Goal: Task Accomplishment & Management: Use online tool/utility

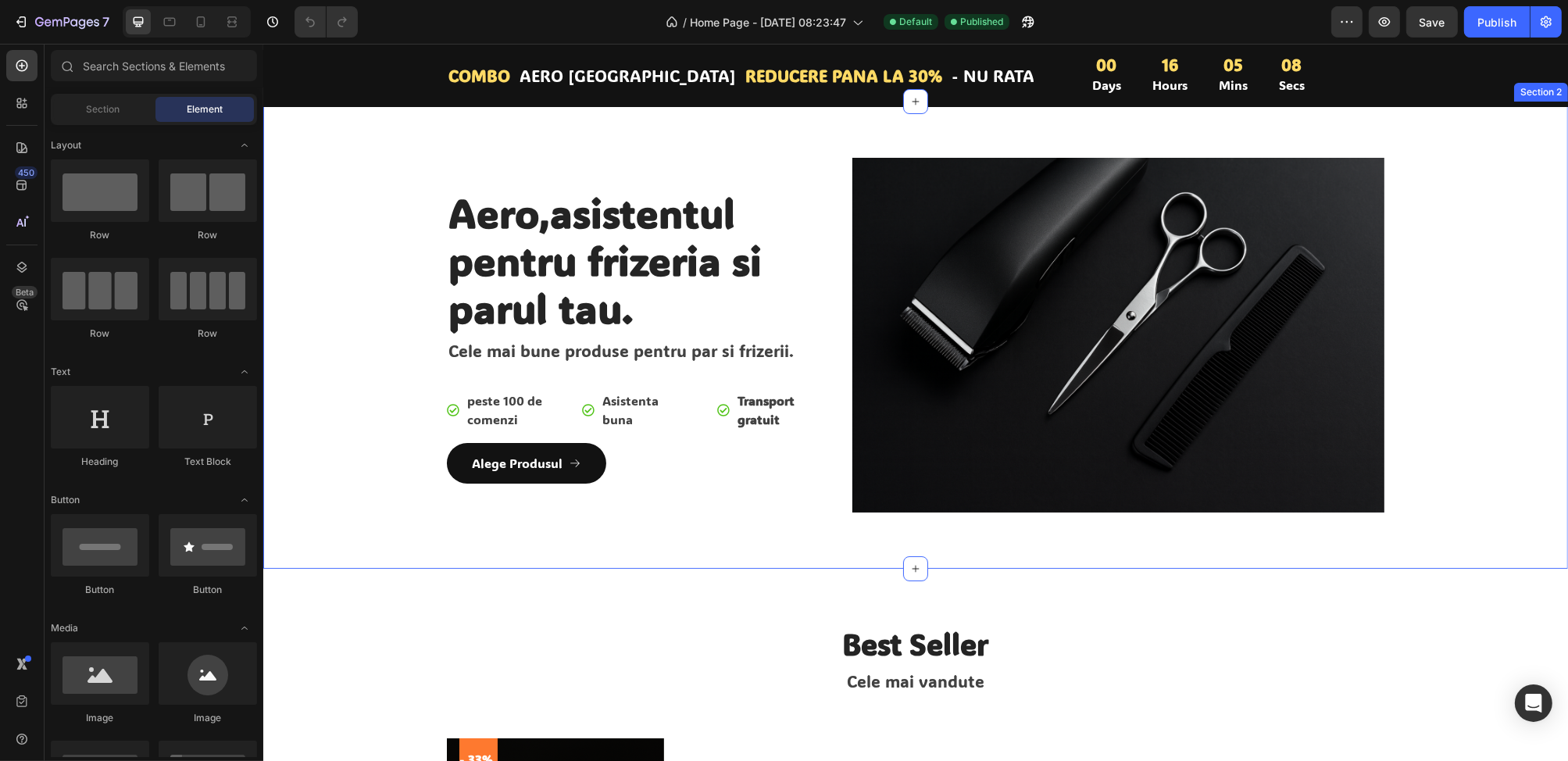
scroll to position [78, 0]
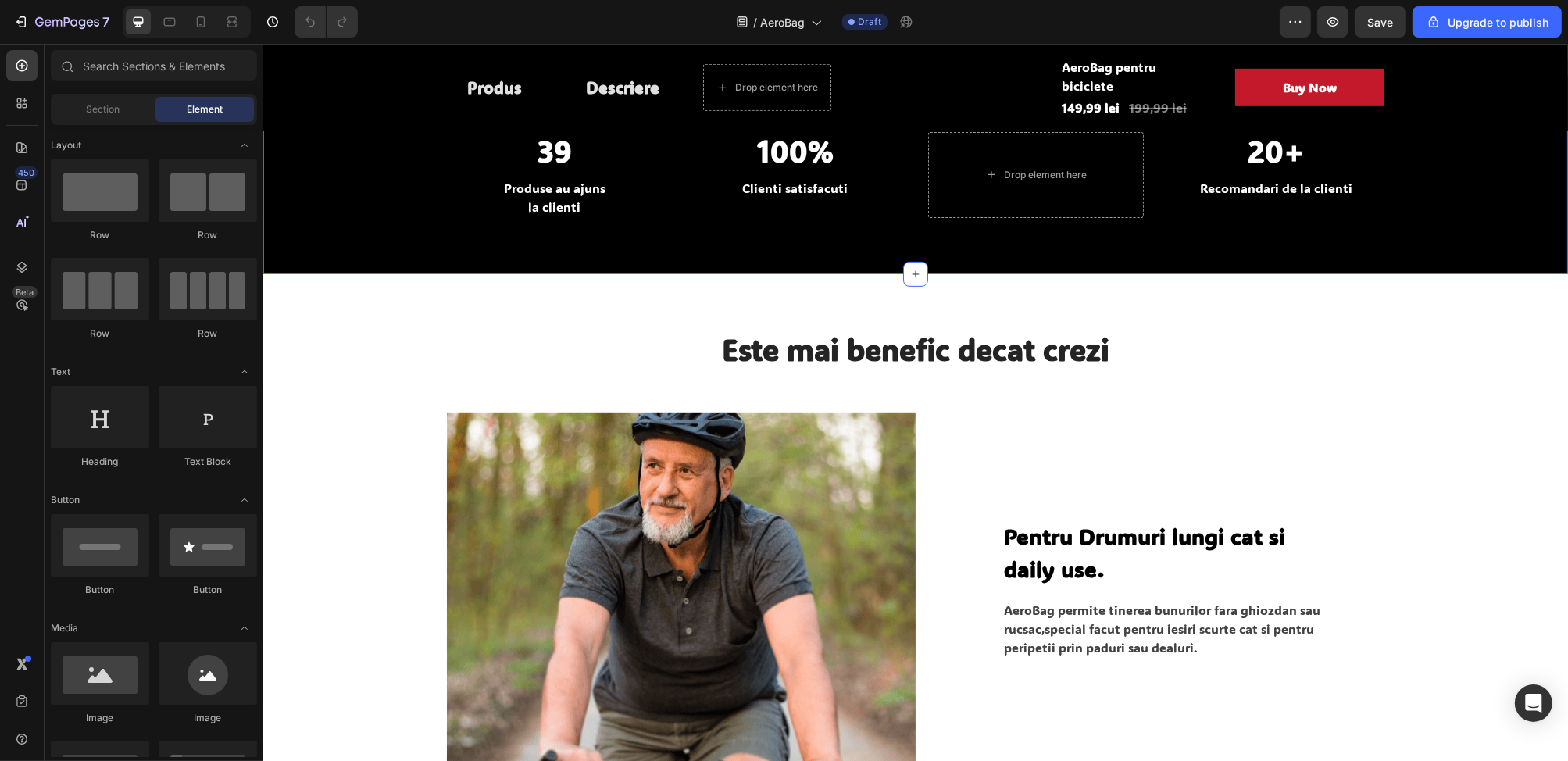
scroll to position [1016, 0]
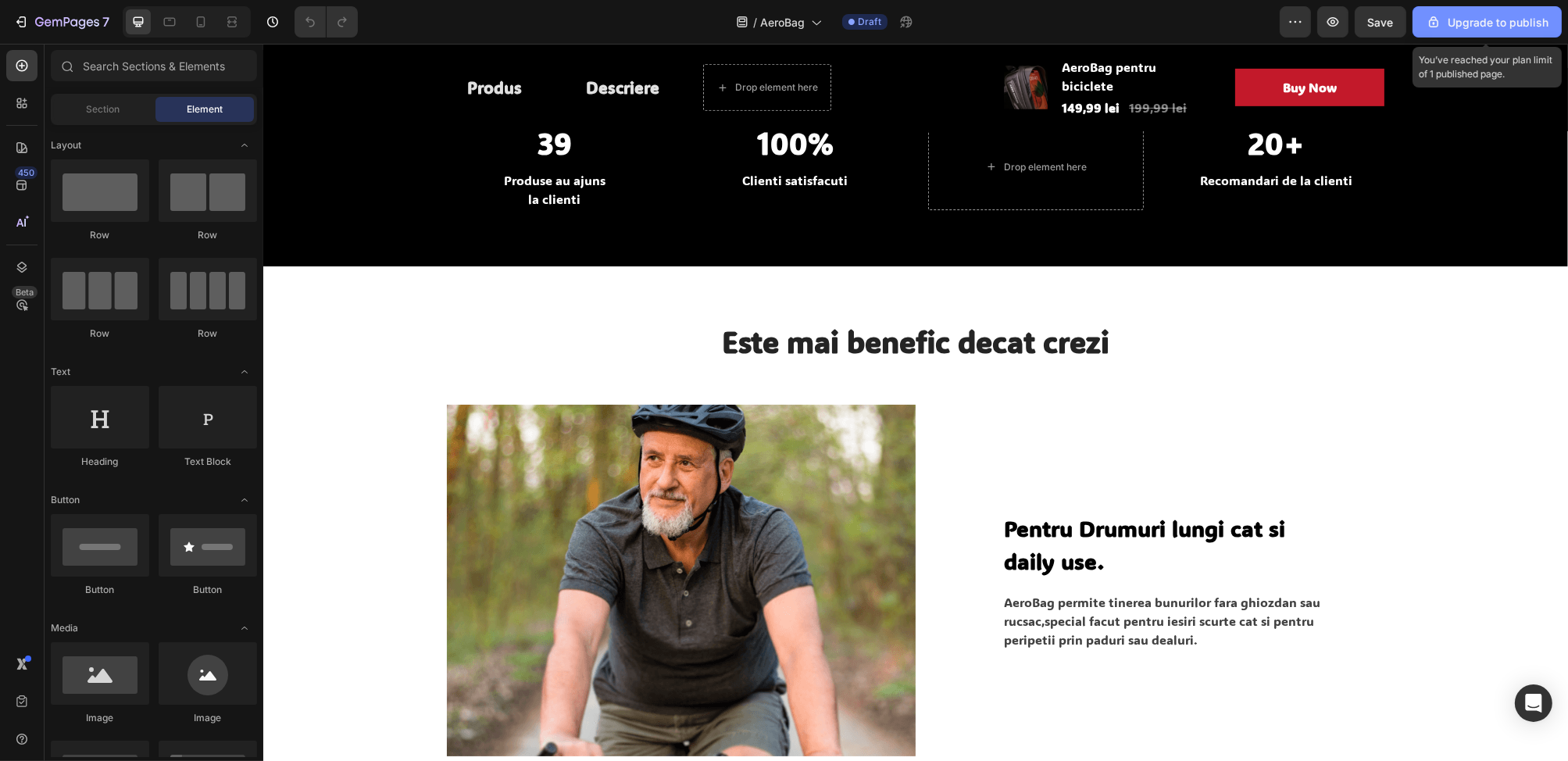
click at [1482, 33] on button "Upgrade to publish" at bounding box center [1487, 22] width 149 height 31
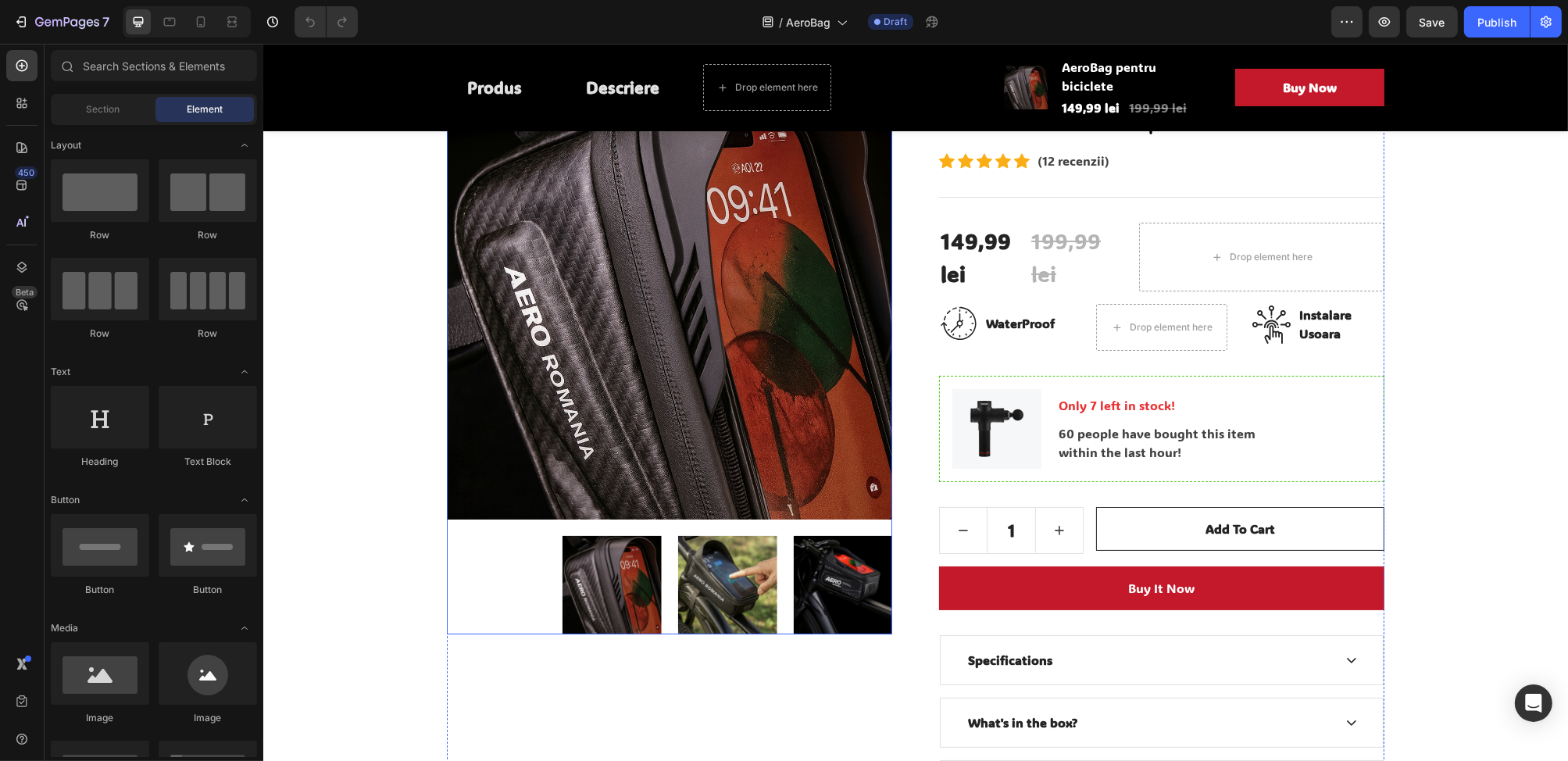
scroll to position [78, 0]
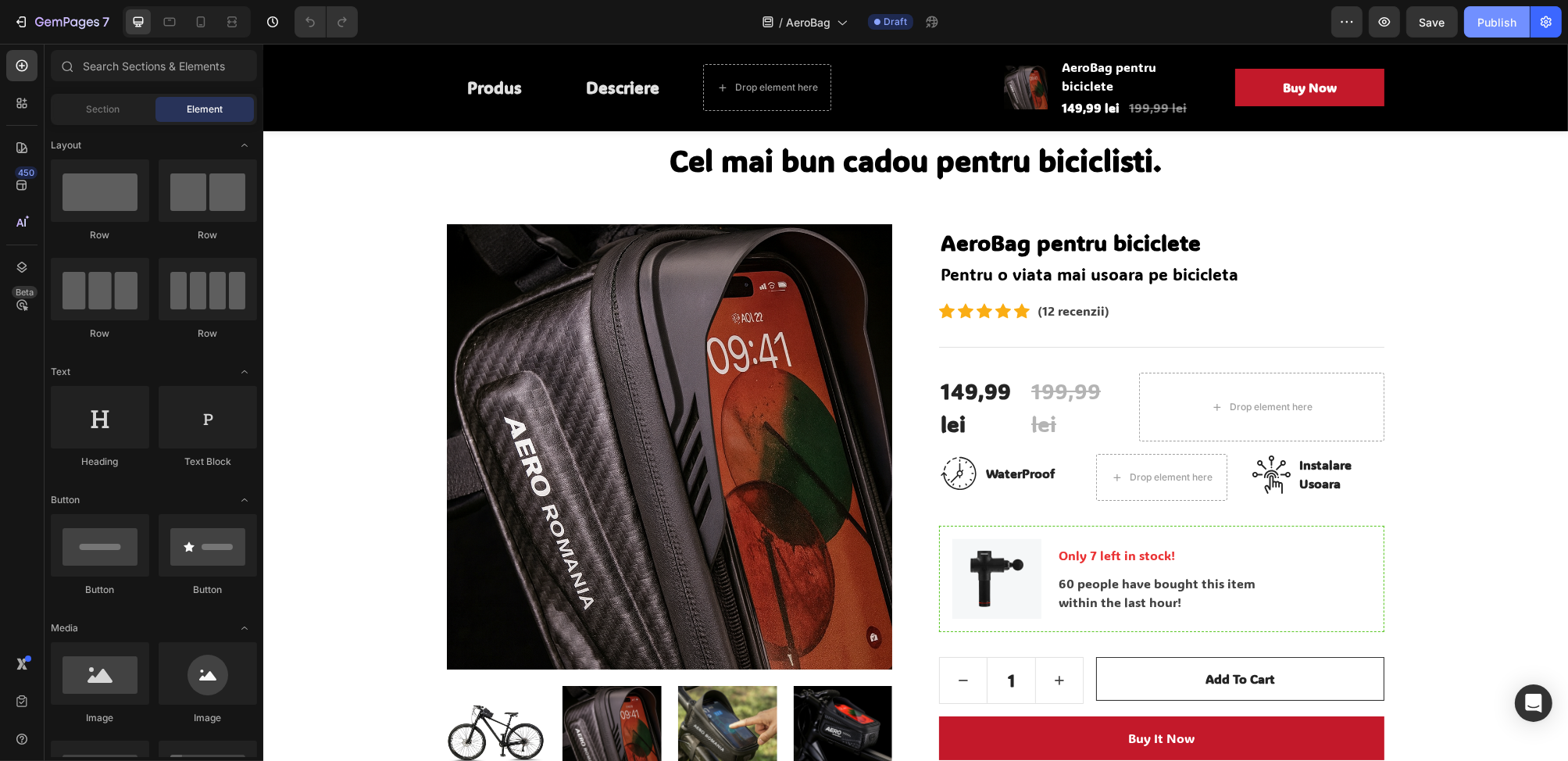
click at [1493, 20] on div "Publish" at bounding box center [1496, 22] width 39 height 16
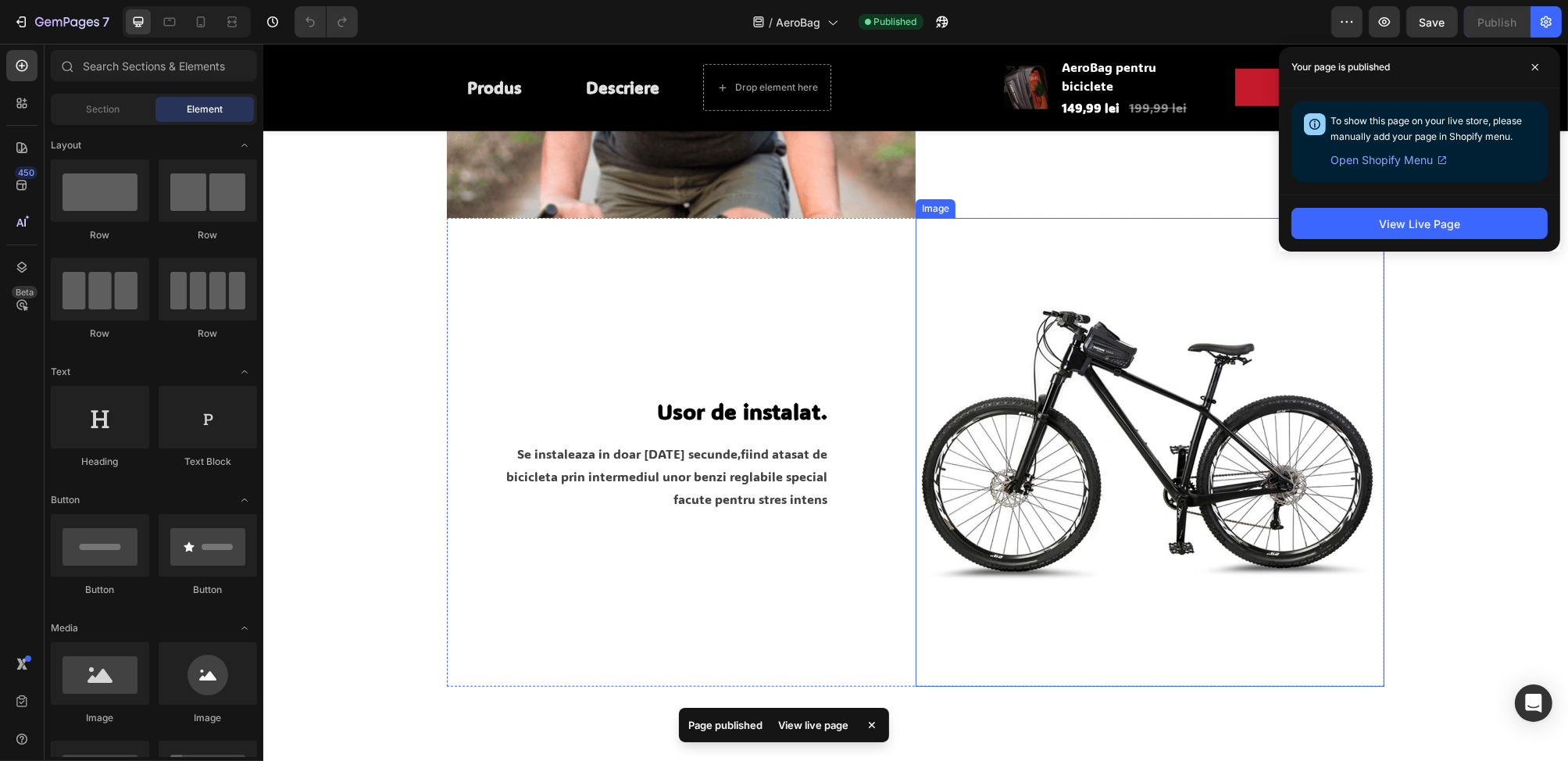
scroll to position [1718, 0]
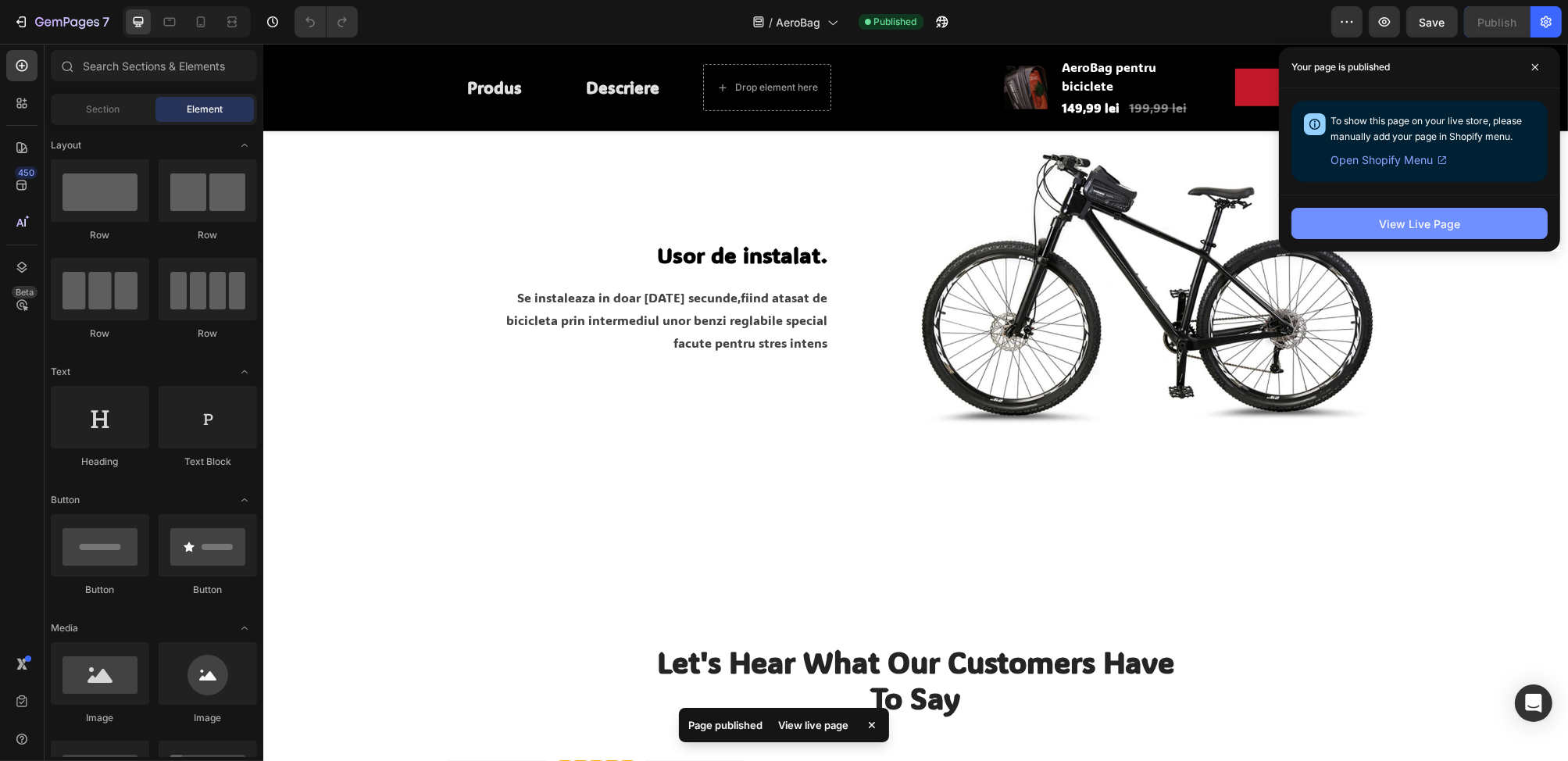
click at [1411, 223] on div "View Live Page" at bounding box center [1419, 223] width 81 height 16
